Goal: Information Seeking & Learning: Learn about a topic

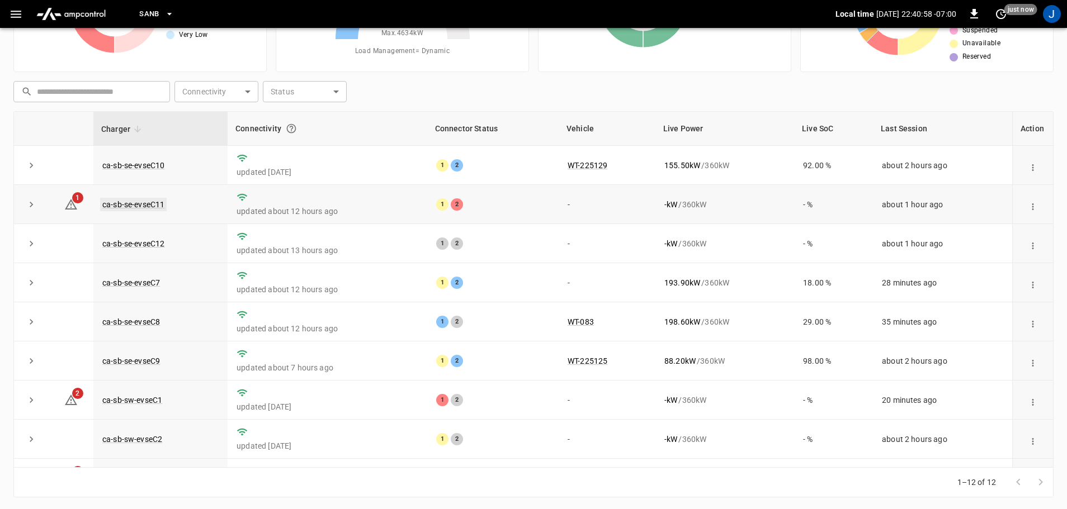
click at [129, 205] on link "ca-sb-se-evseC11" at bounding box center [133, 204] width 67 height 13
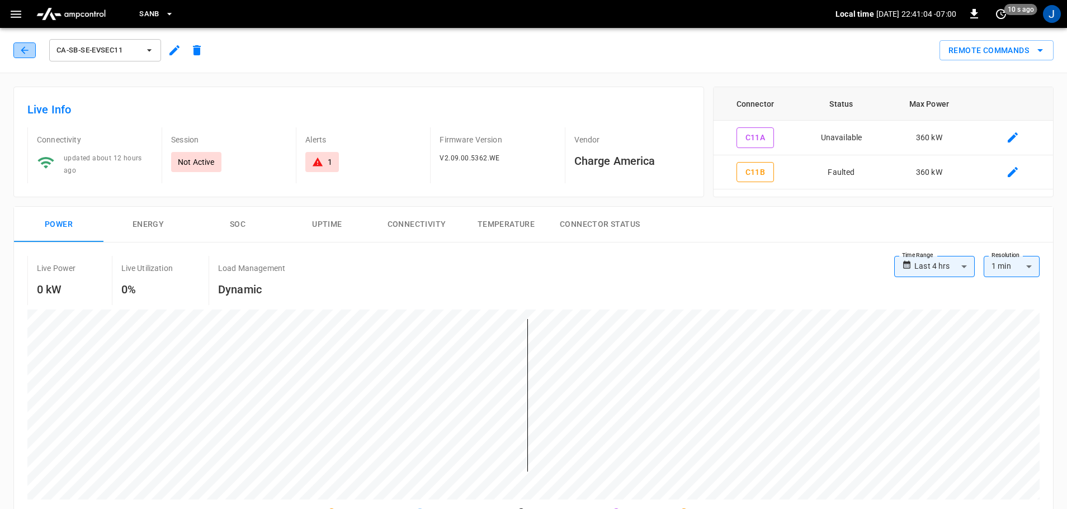
click at [30, 46] on icon "button" at bounding box center [24, 50] width 11 height 11
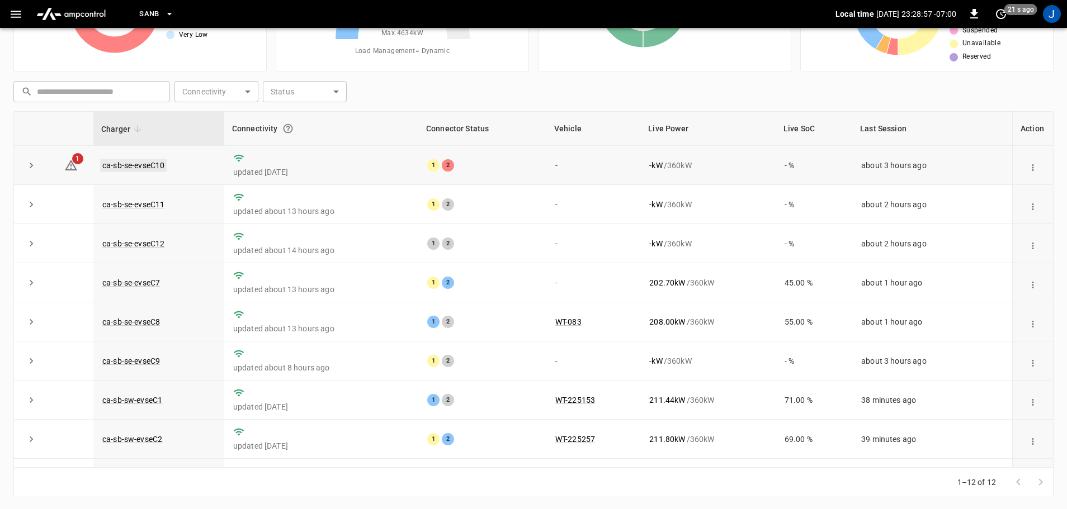
click at [140, 165] on link "ca-sb-se-evseC10" at bounding box center [133, 165] width 67 height 13
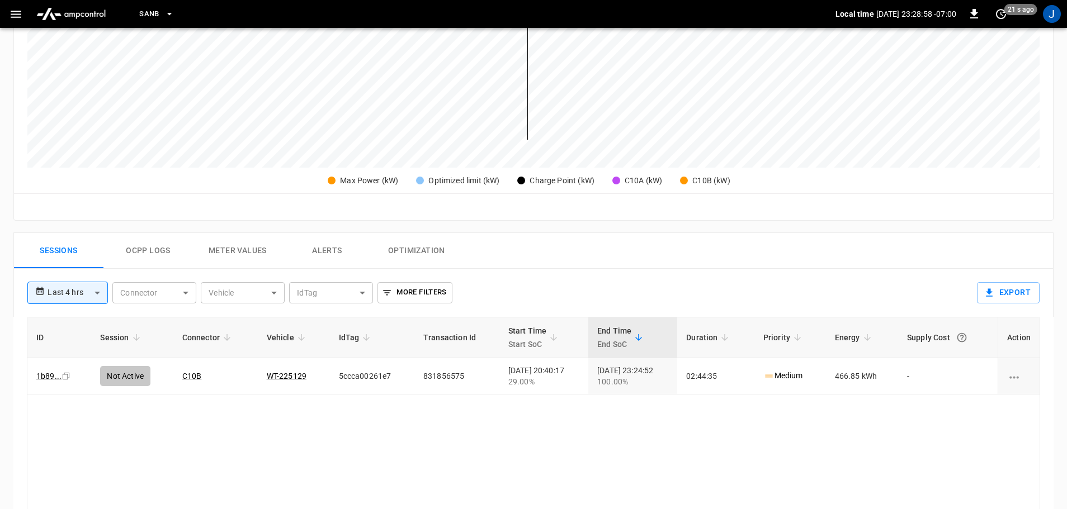
scroll to position [335, 0]
